Goal: Task Accomplishment & Management: Manage account settings

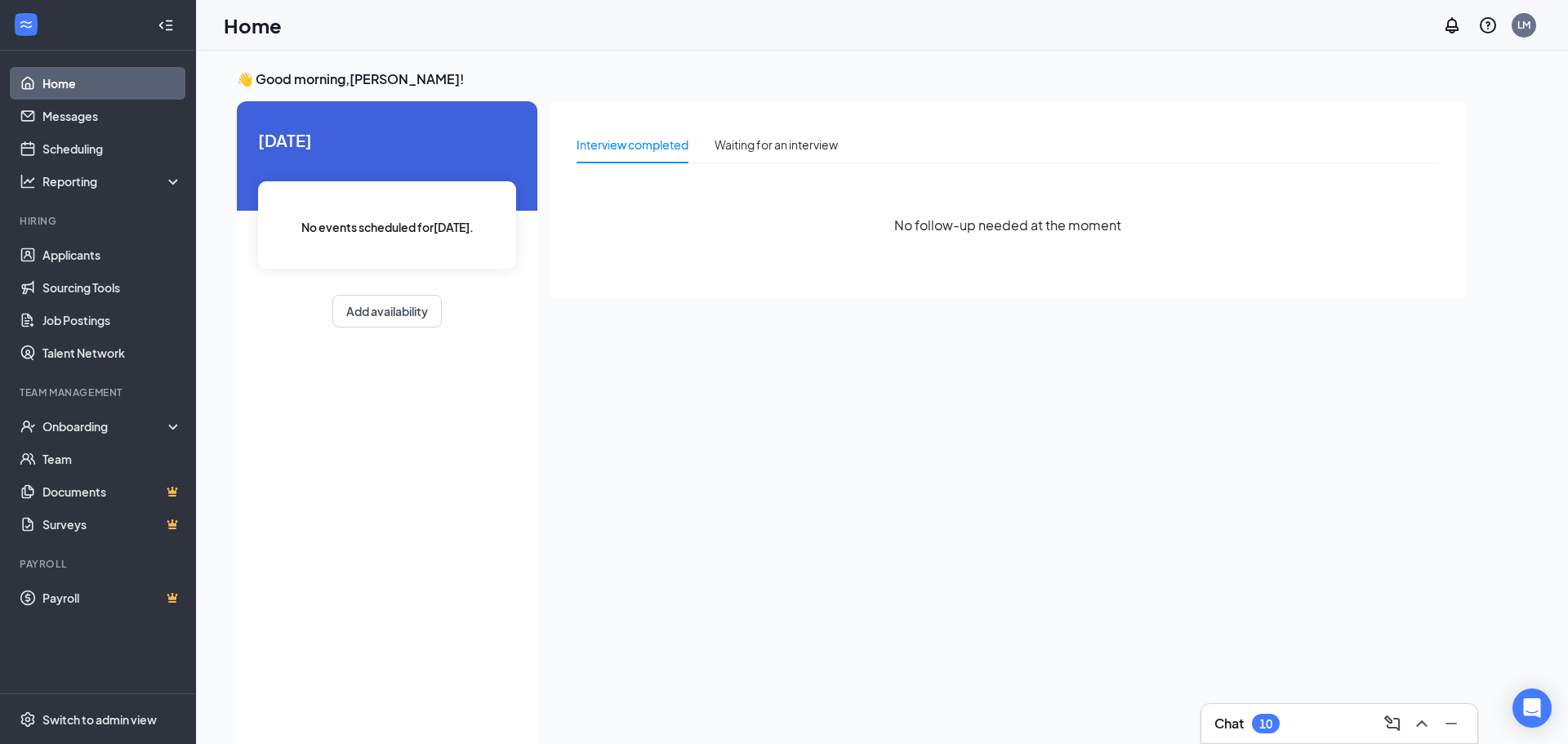
click at [736, 299] on div "Interview completed Waiting for an interview No follow-up needed at the moment" at bounding box center [1008, 421] width 915 height 639
click at [91, 257] on link "Applicants" at bounding box center [113, 255] width 139 height 32
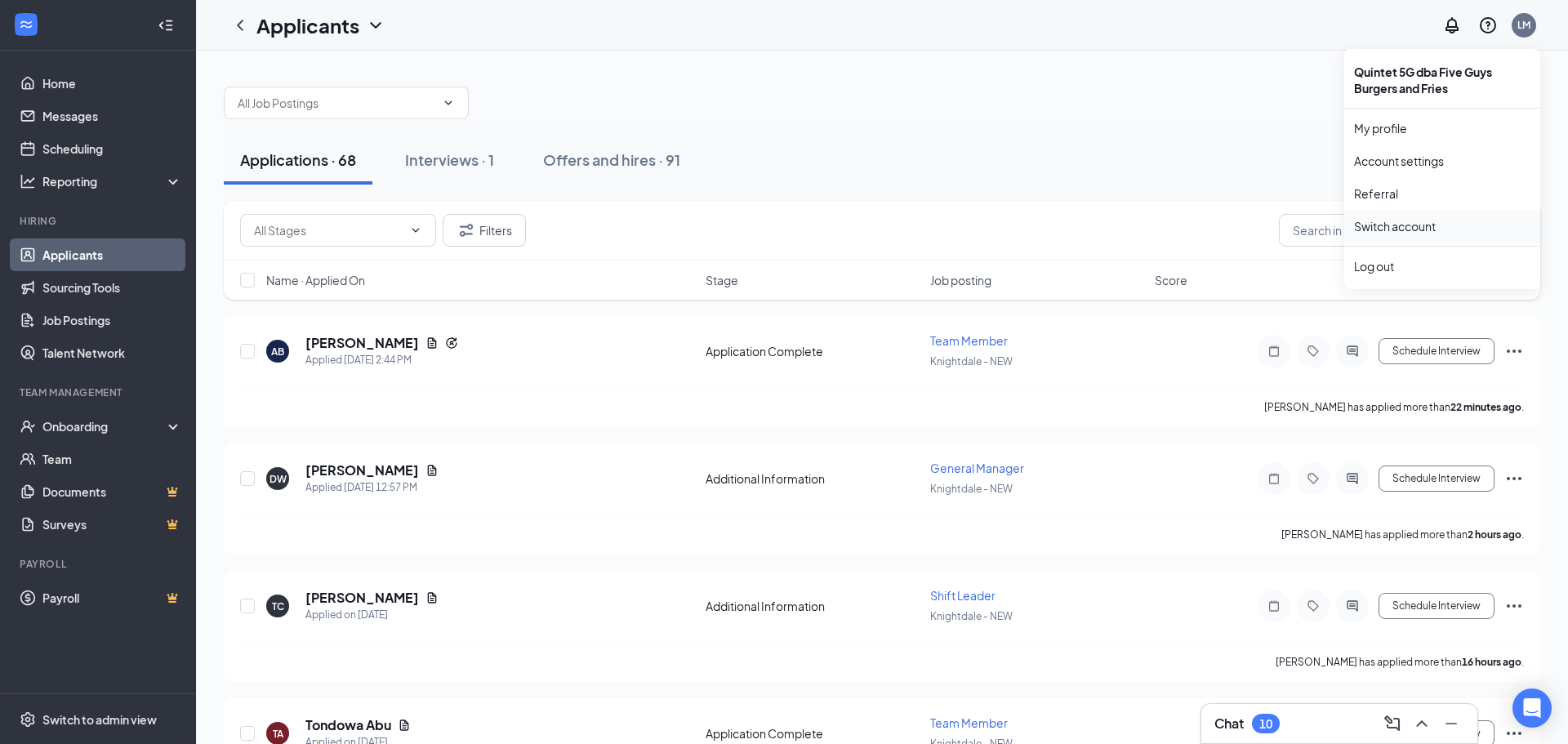
click at [1404, 223] on link "Switch account" at bounding box center [1395, 225] width 82 height 14
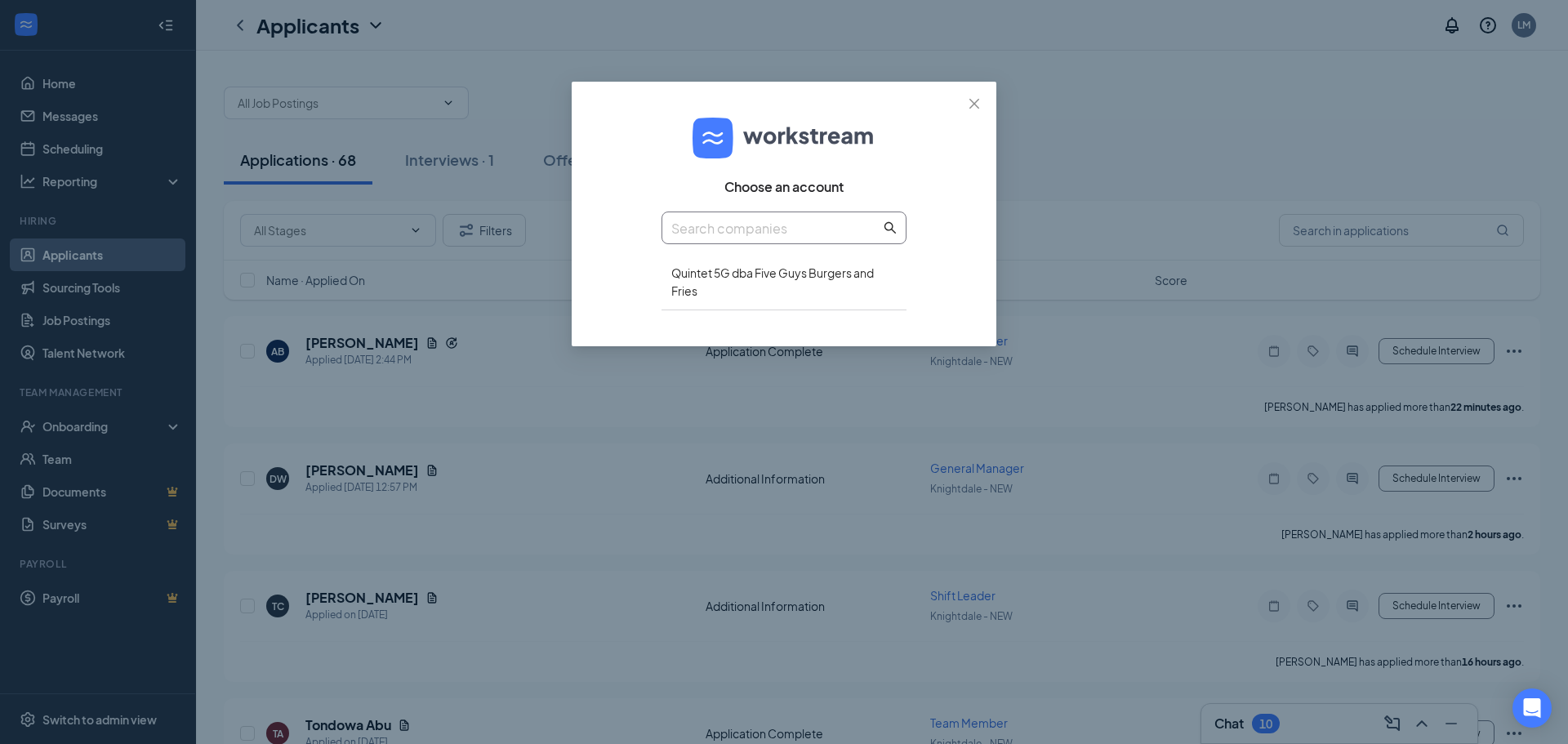
click at [875, 233] on input "text" at bounding box center [775, 228] width 209 height 20
click at [967, 115] on span "Close" at bounding box center [974, 104] width 44 height 44
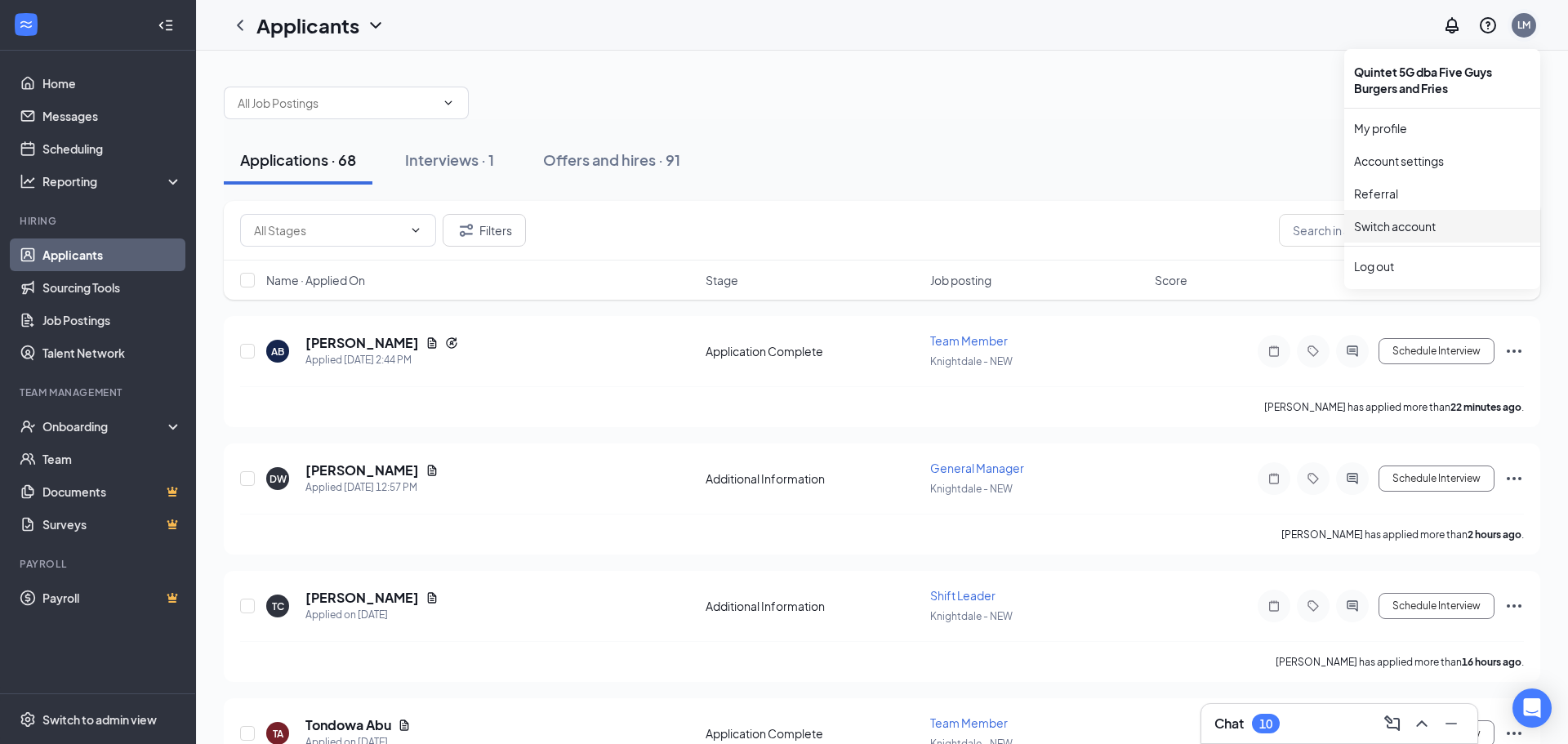
click at [1526, 23] on div "LM" at bounding box center [1524, 25] width 13 height 14
click at [1406, 161] on link "Account settings" at bounding box center [1442, 160] width 177 height 16
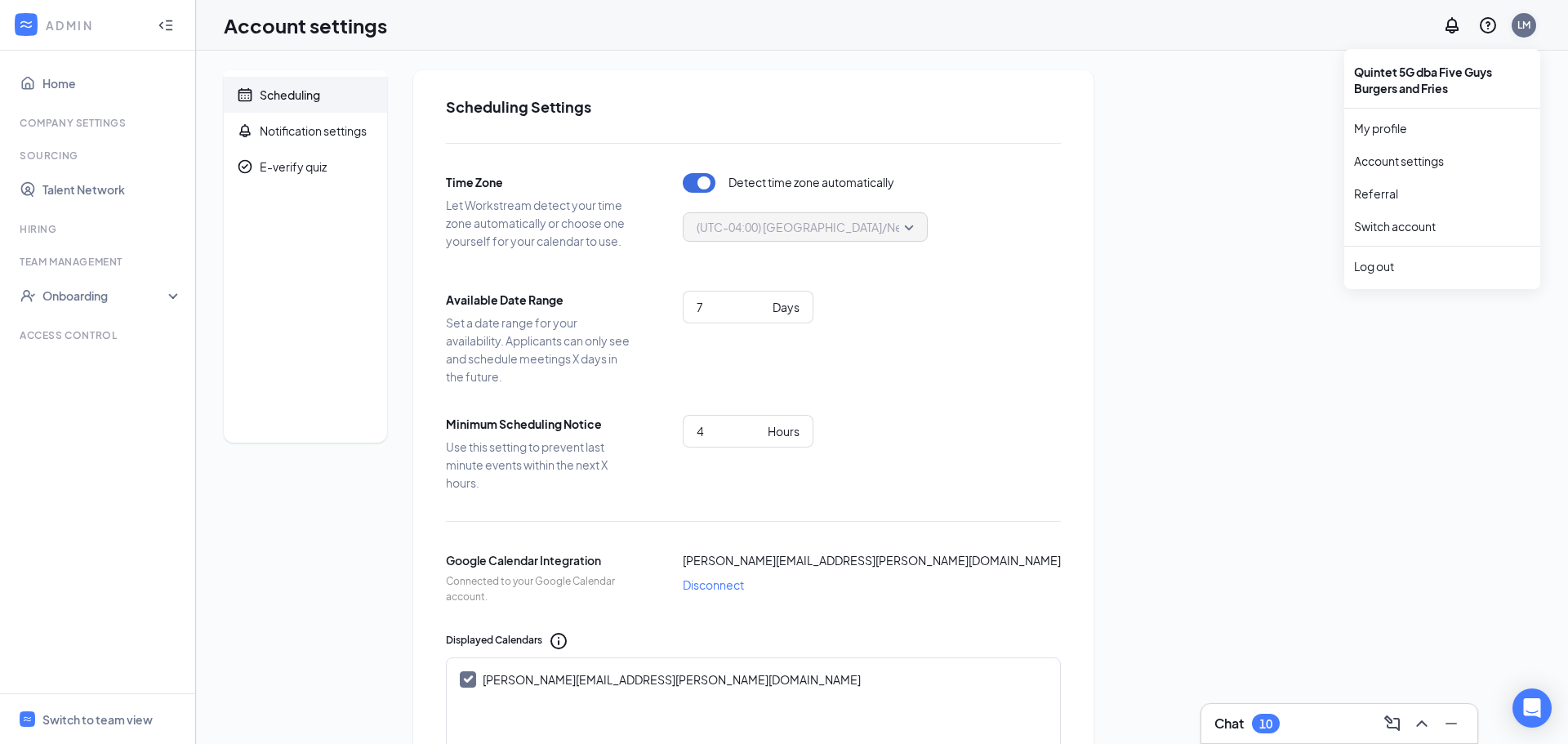
click at [1520, 19] on div "LM" at bounding box center [1524, 25] width 13 height 14
click at [1380, 271] on div "Log out" at bounding box center [1442, 265] width 177 height 16
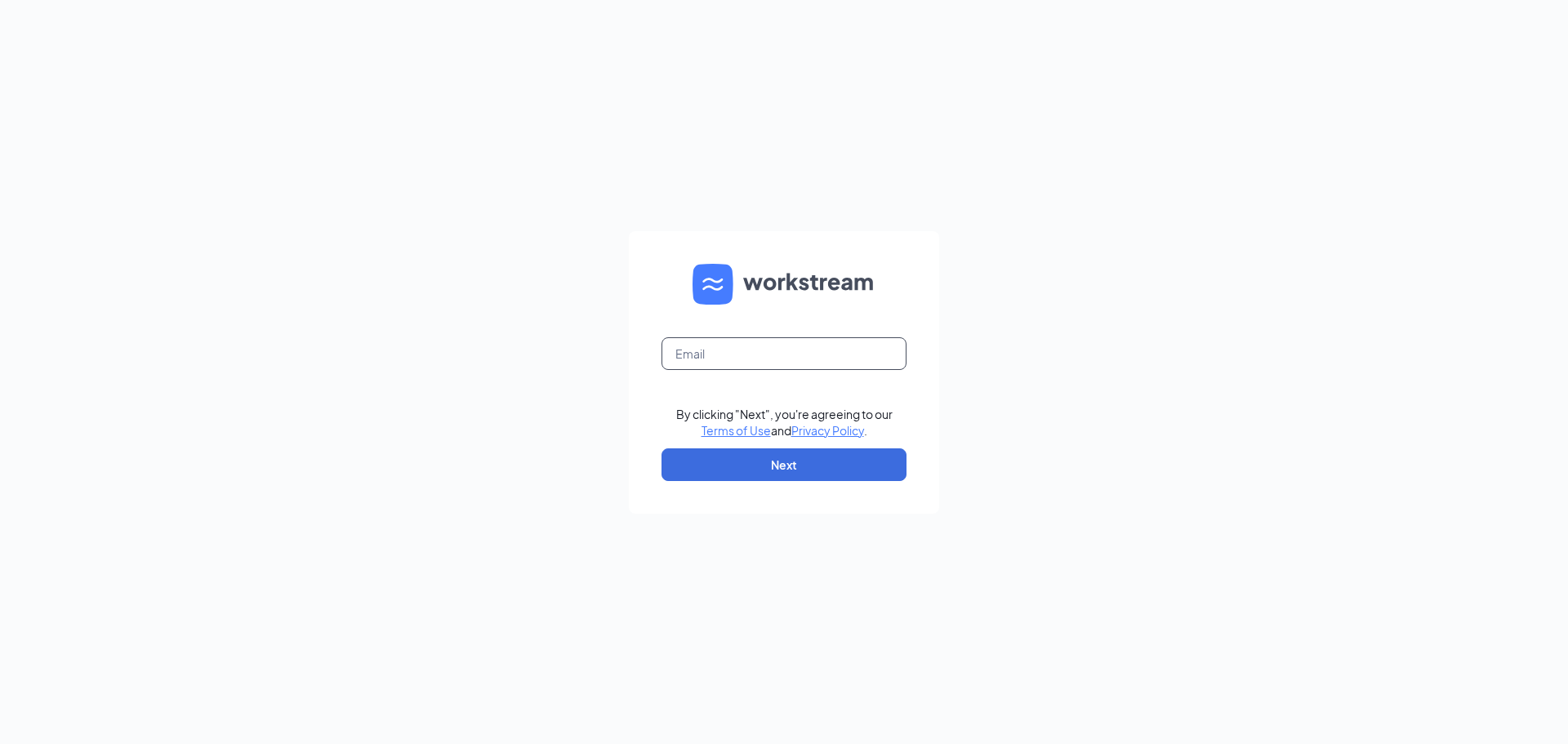
click at [756, 354] on input "text" at bounding box center [784, 353] width 245 height 32
type input "garner@quintet5g.com"
click at [795, 463] on button "Next" at bounding box center [784, 465] width 245 height 32
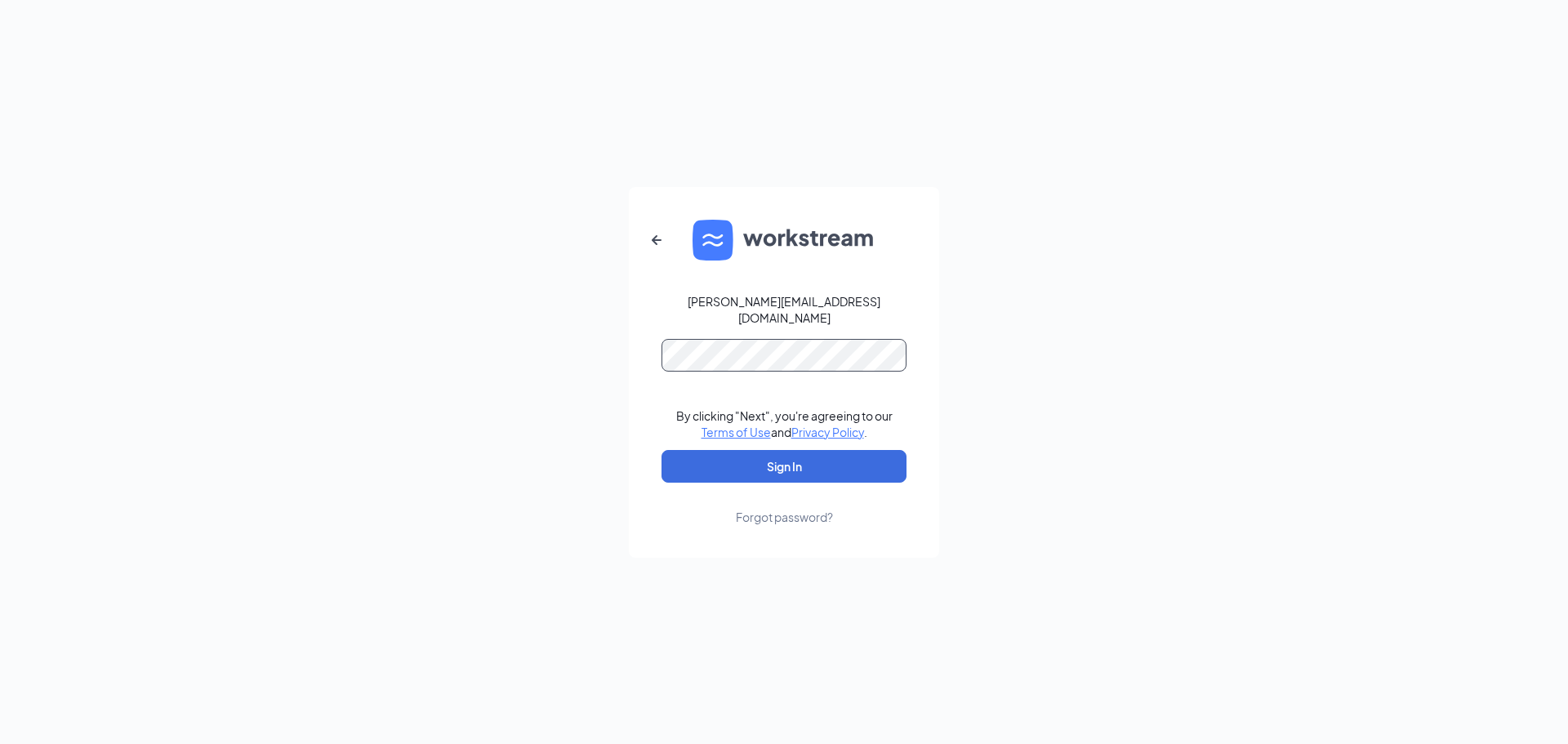
click at [661, 450] on button "Sign In" at bounding box center [784, 466] width 245 height 32
click at [778, 459] on button "Sign In" at bounding box center [784, 466] width 245 height 32
click at [661, 450] on button "Sign In" at bounding box center [784, 466] width 245 height 32
click at [796, 456] on button "Sign In" at bounding box center [784, 466] width 245 height 32
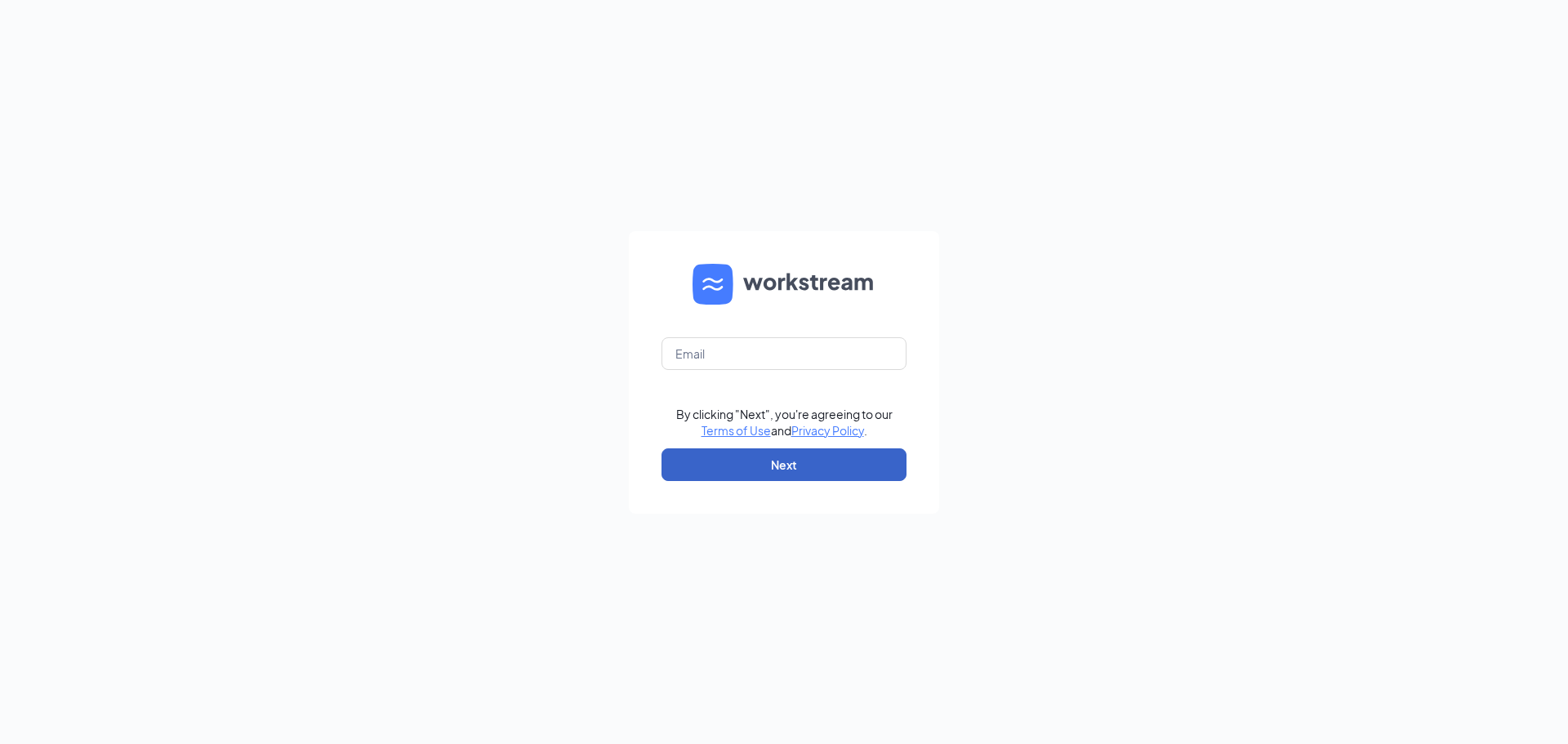
click at [846, 458] on button "Next" at bounding box center [784, 465] width 245 height 32
click at [787, 353] on input "text" at bounding box center [784, 353] width 245 height 32
type input "garner@quintet5g.com"
click at [804, 462] on button "Next" at bounding box center [784, 465] width 245 height 32
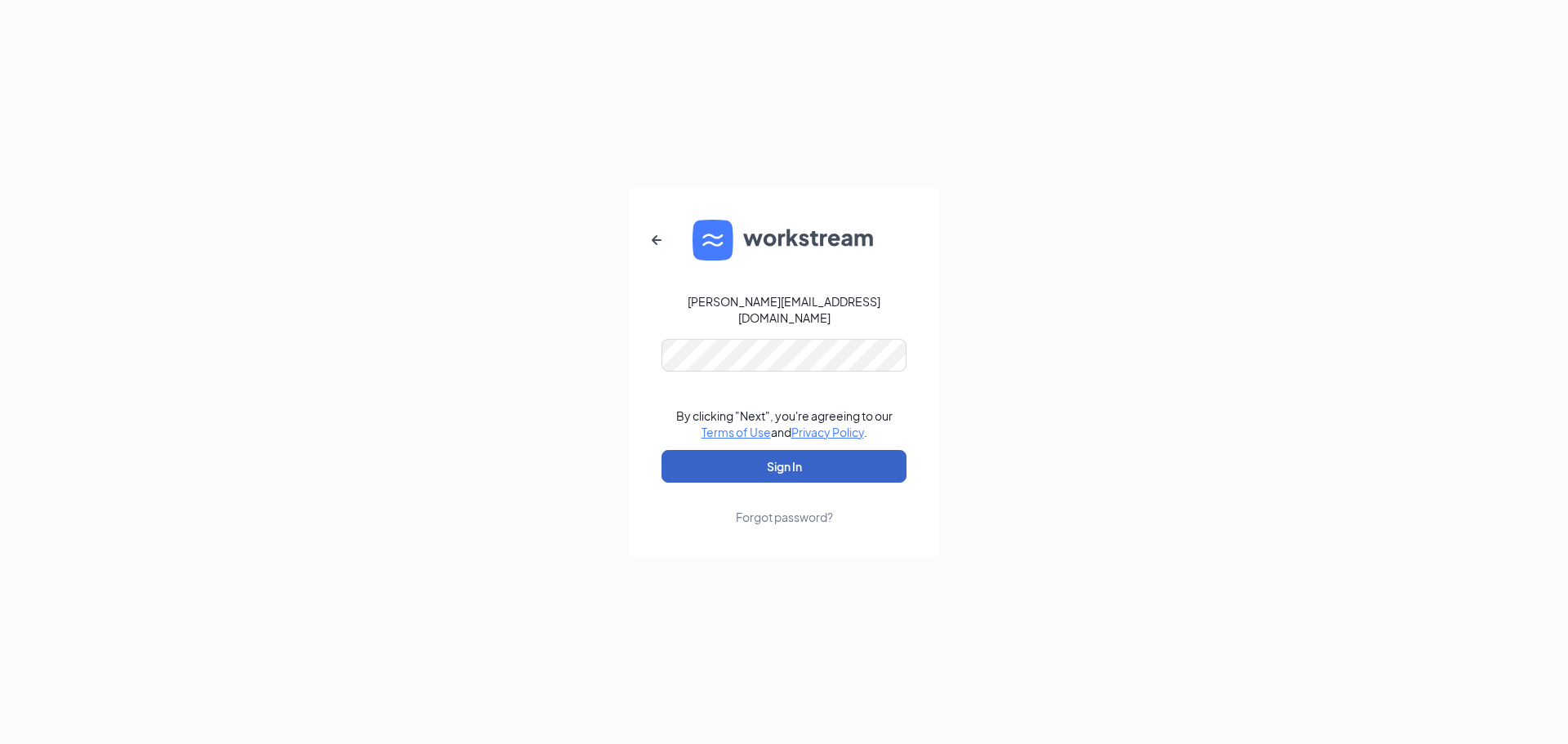
click at [783, 455] on button "Sign In" at bounding box center [784, 466] width 245 height 32
click at [661, 450] on button "Sign In" at bounding box center [784, 466] width 245 height 32
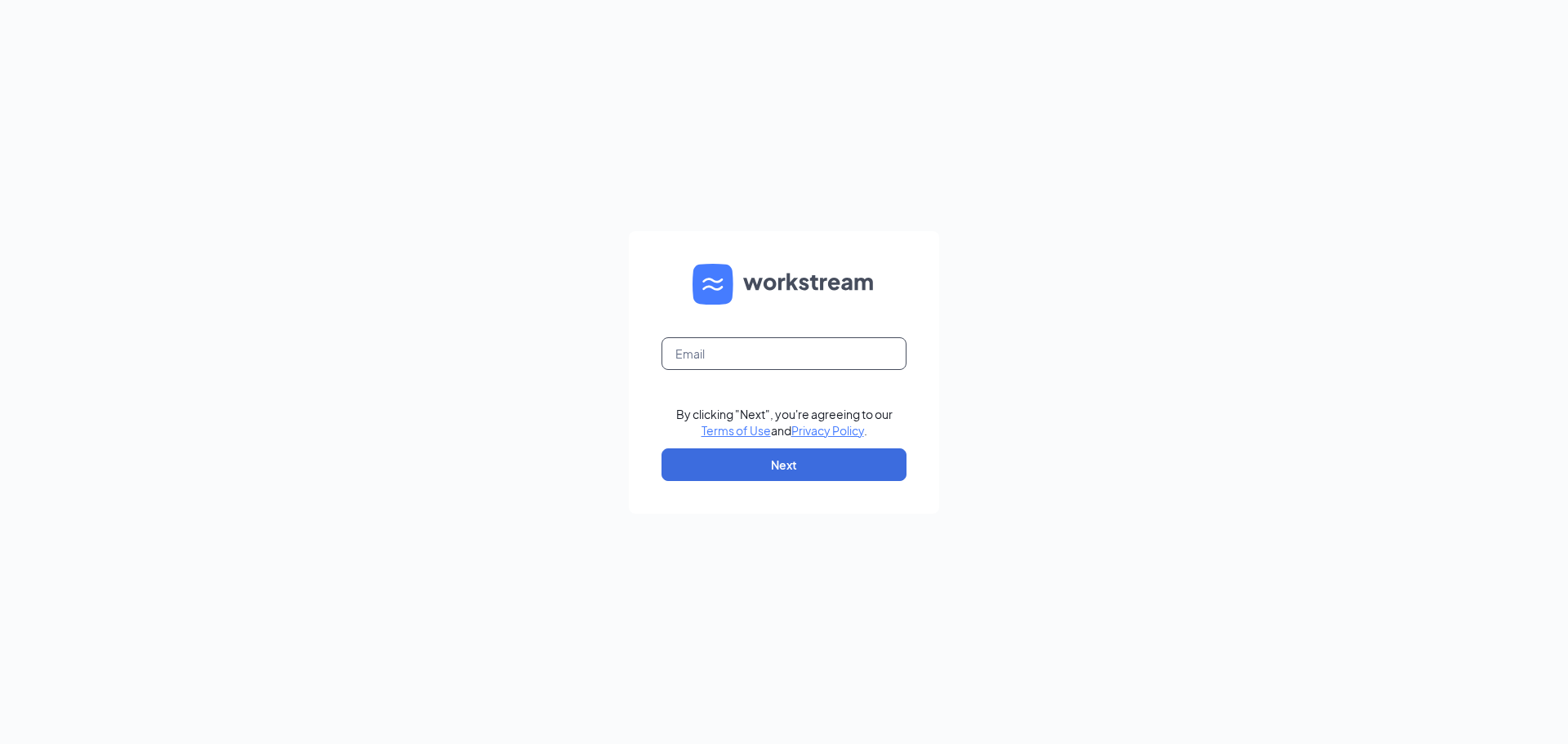
click at [719, 352] on input "text" at bounding box center [784, 353] width 245 height 32
type input "garner@quintet5g.com"
click at [802, 458] on button "Next" at bounding box center [784, 465] width 245 height 32
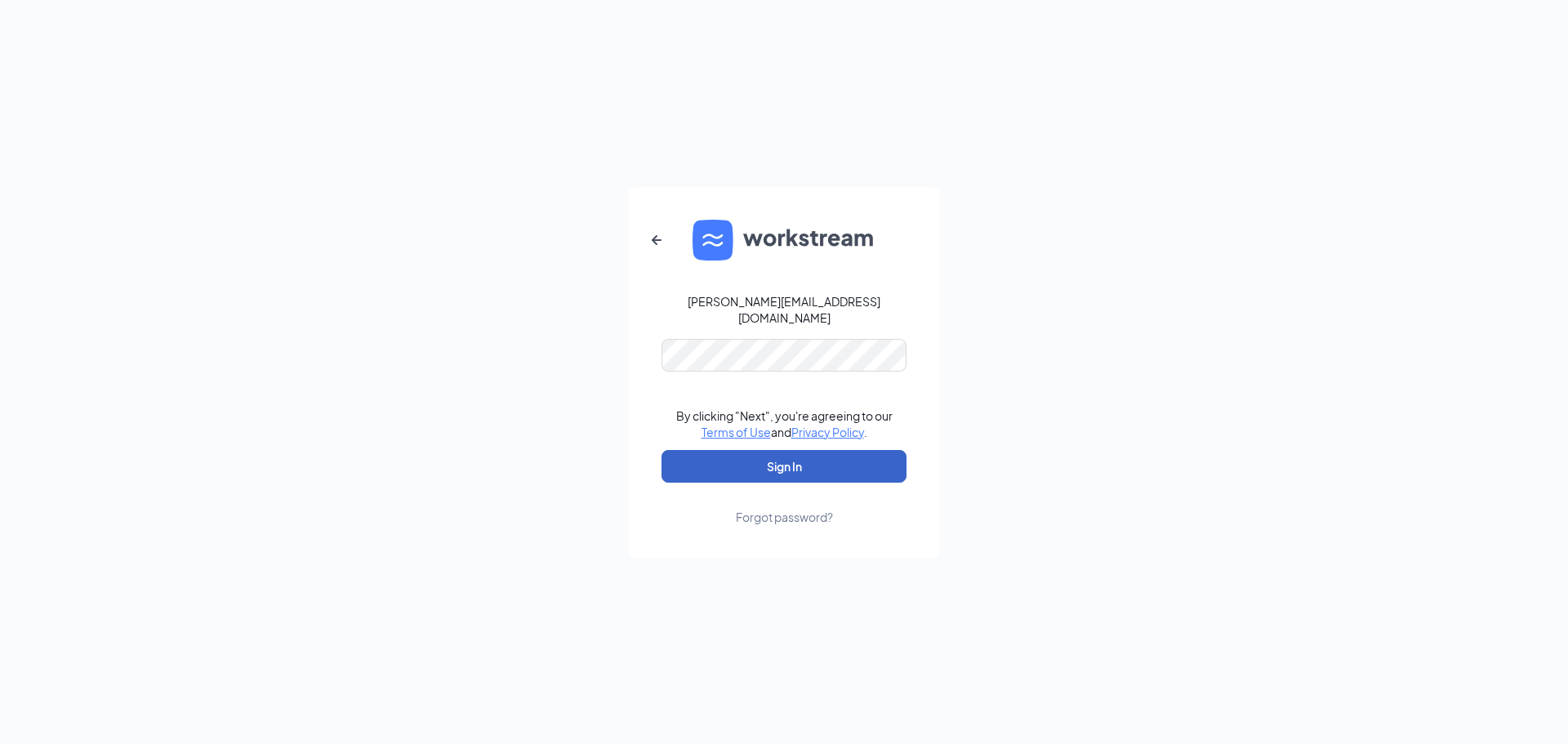
click at [786, 461] on button "Sign In" at bounding box center [784, 466] width 245 height 32
click at [660, 244] on icon "ArrowLeftNew" at bounding box center [657, 239] width 10 height 10
